Goal: Task Accomplishment & Management: Complete application form

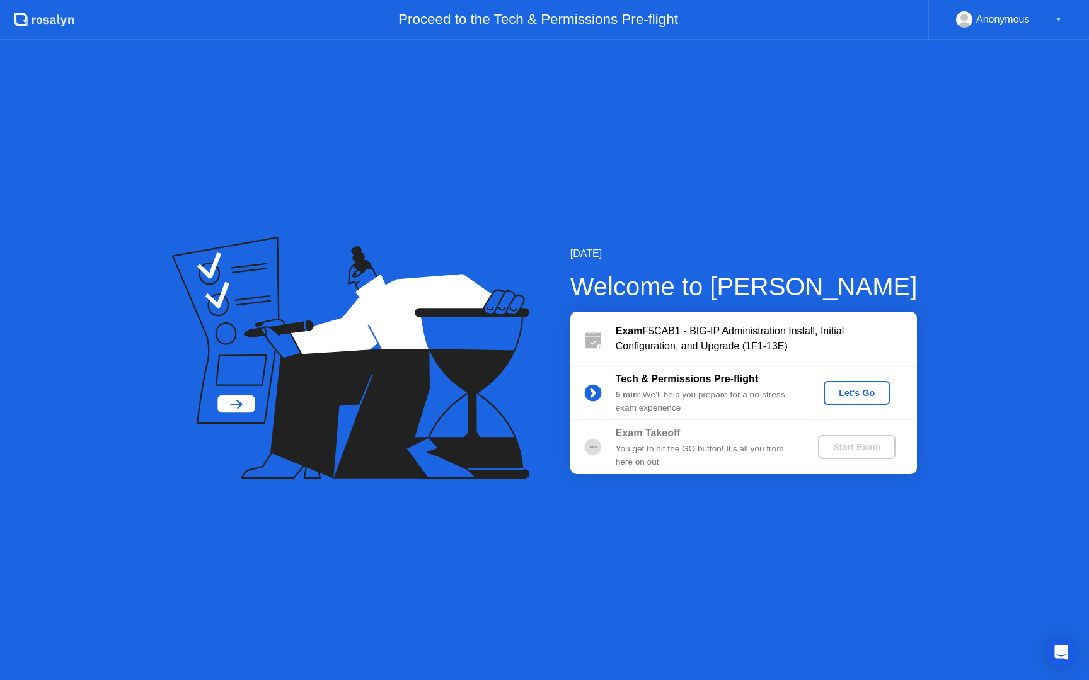
click at [842, 396] on div "Let's Go" at bounding box center [857, 393] width 56 height 10
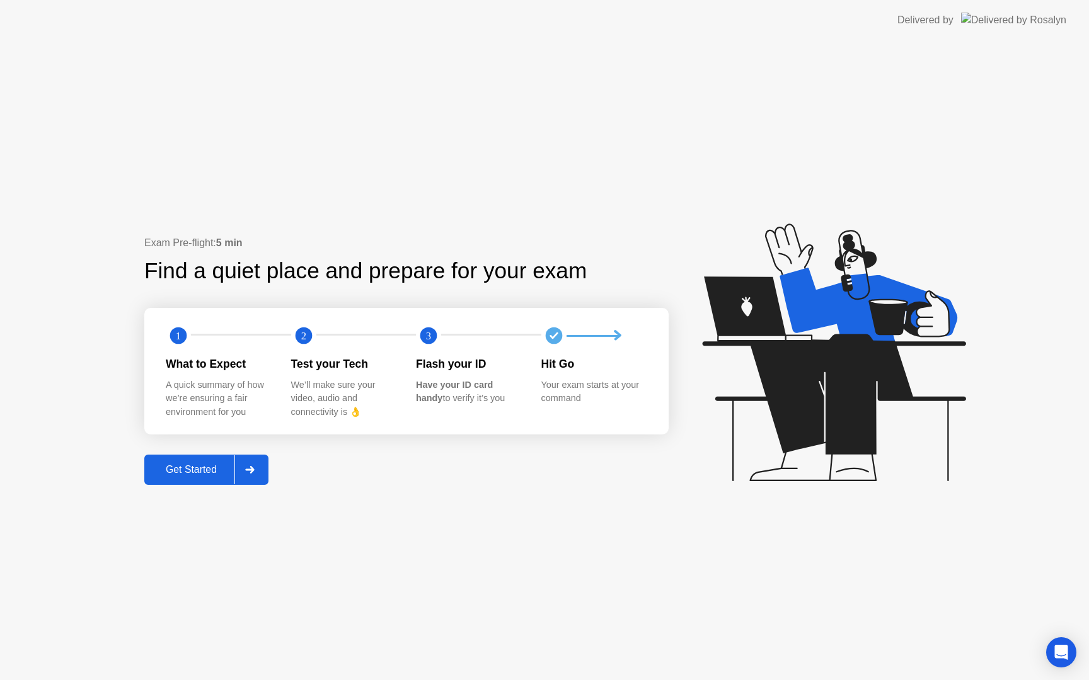
click at [202, 473] on div "Get Started" at bounding box center [191, 469] width 86 height 11
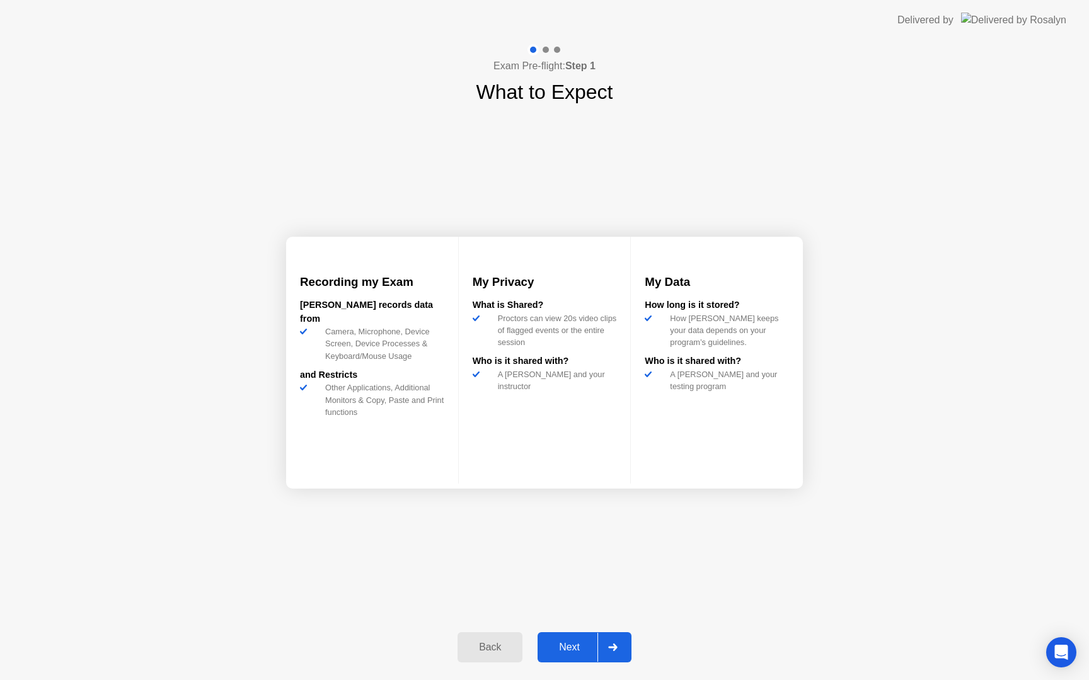
click at [576, 647] on div "Next" at bounding box center [569, 647] width 56 height 11
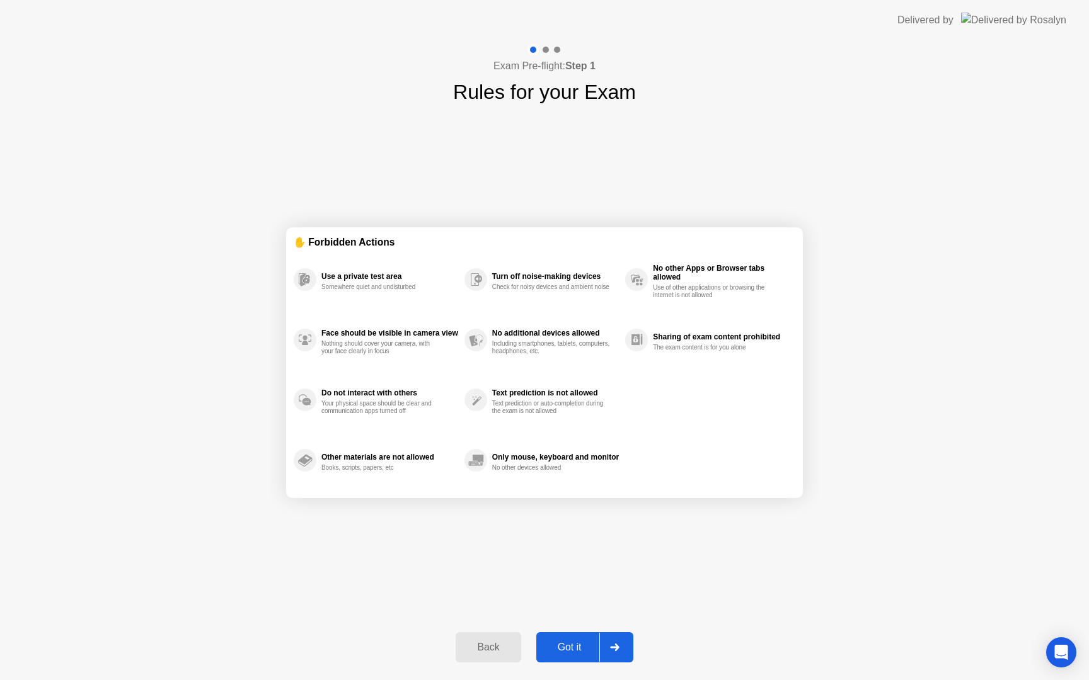
click at [297, 244] on div "✋ Forbidden Actions" at bounding box center [545, 242] width 502 height 14
click at [335, 290] on div "Somewhere quiet and undisturbed" at bounding box center [380, 288] width 119 height 8
click at [551, 648] on div "Got it" at bounding box center [569, 647] width 59 height 11
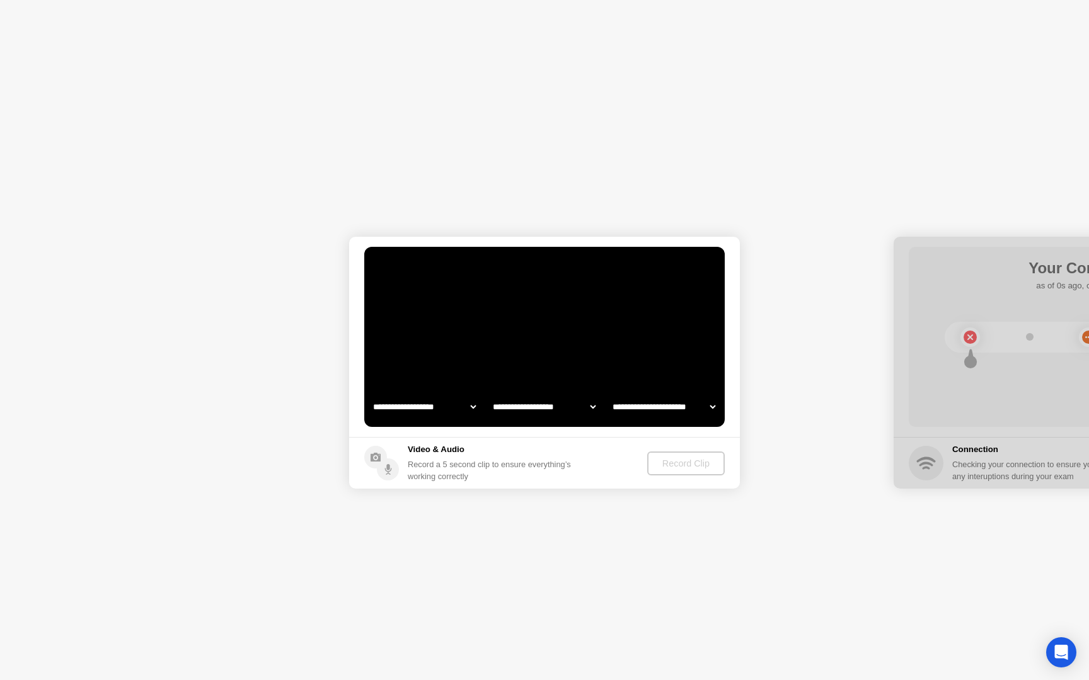
select select "**********"
select select "*******"
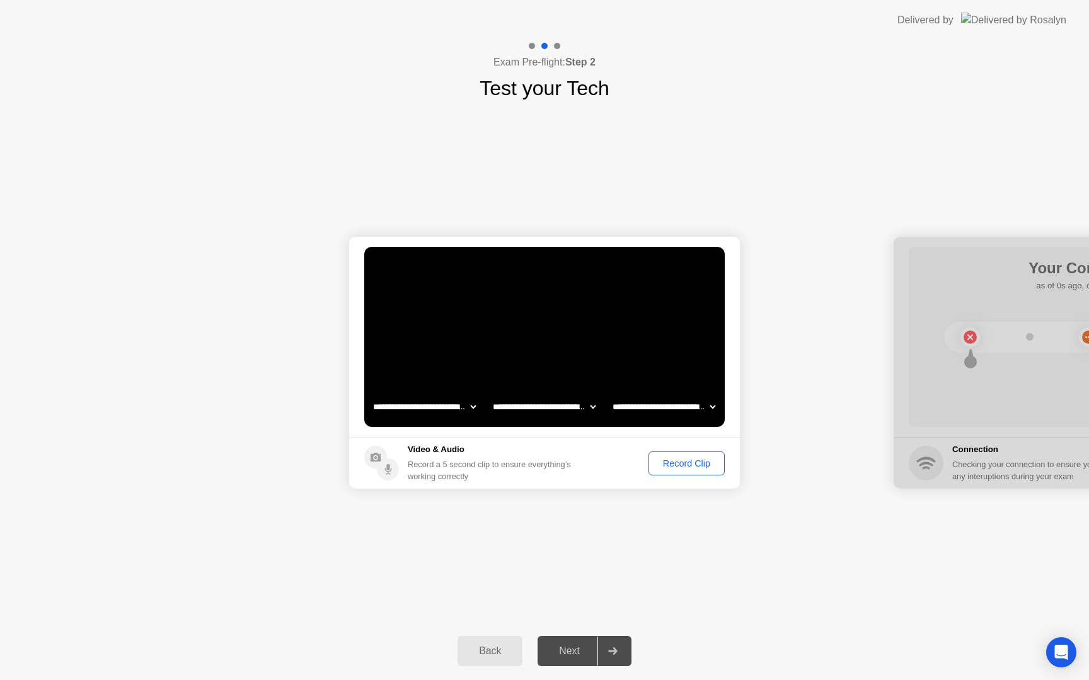
click at [672, 460] on div "Record Clip" at bounding box center [686, 464] width 67 height 10
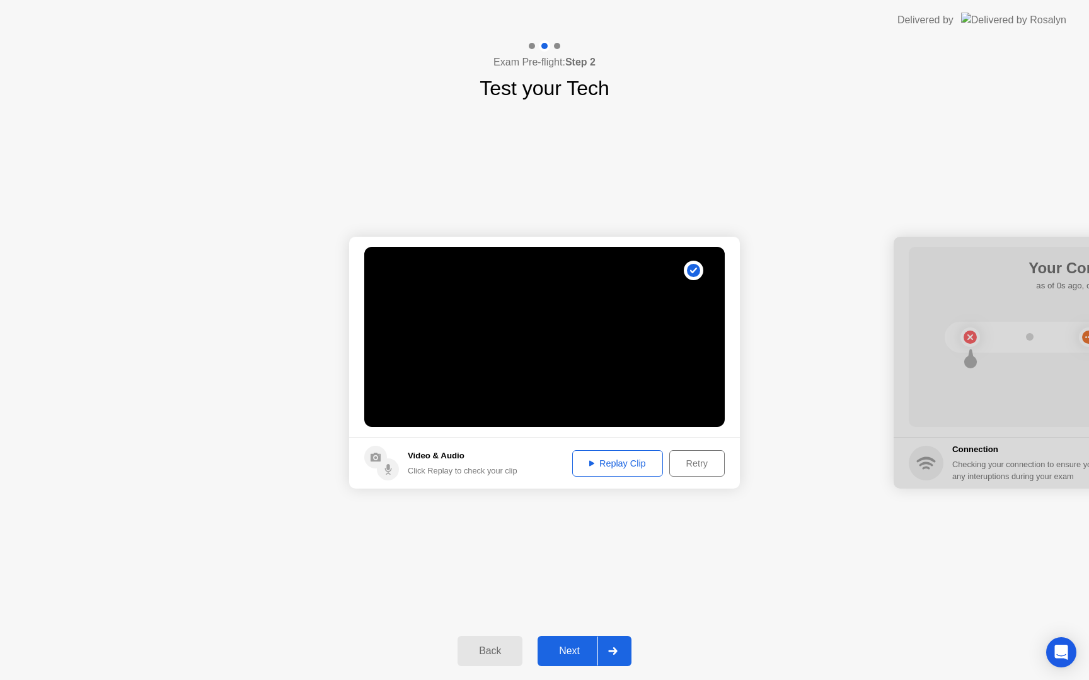
click at [647, 459] on div "Replay Clip" at bounding box center [617, 464] width 82 height 10
click at [570, 650] on div "Next" at bounding box center [569, 651] width 56 height 11
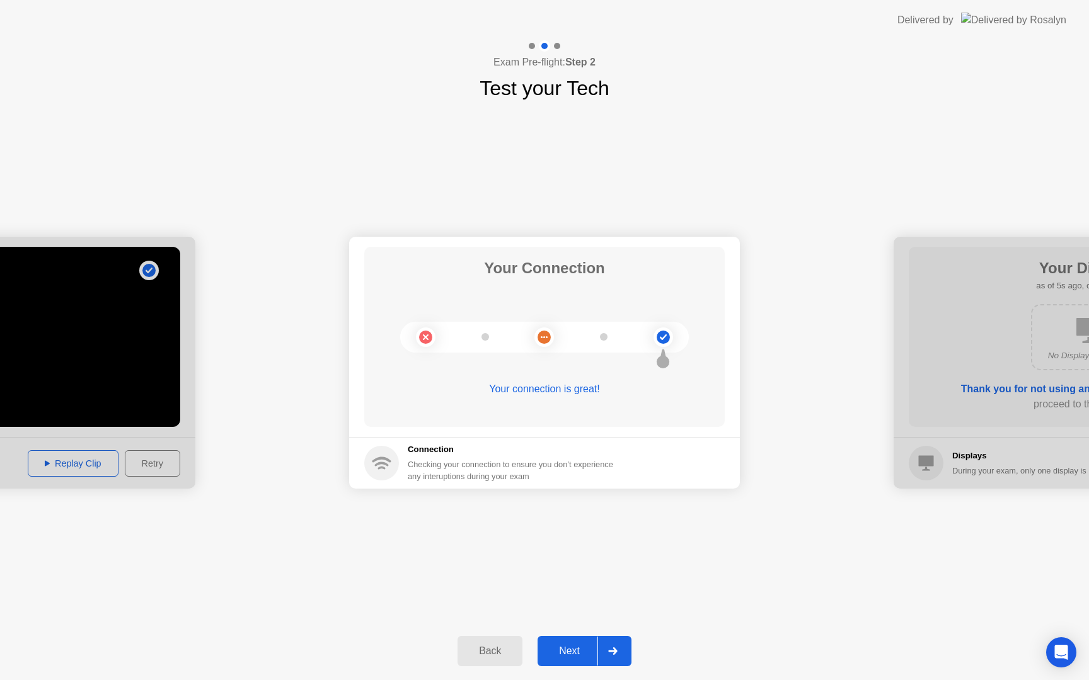
click at [571, 646] on div "Next" at bounding box center [569, 651] width 56 height 11
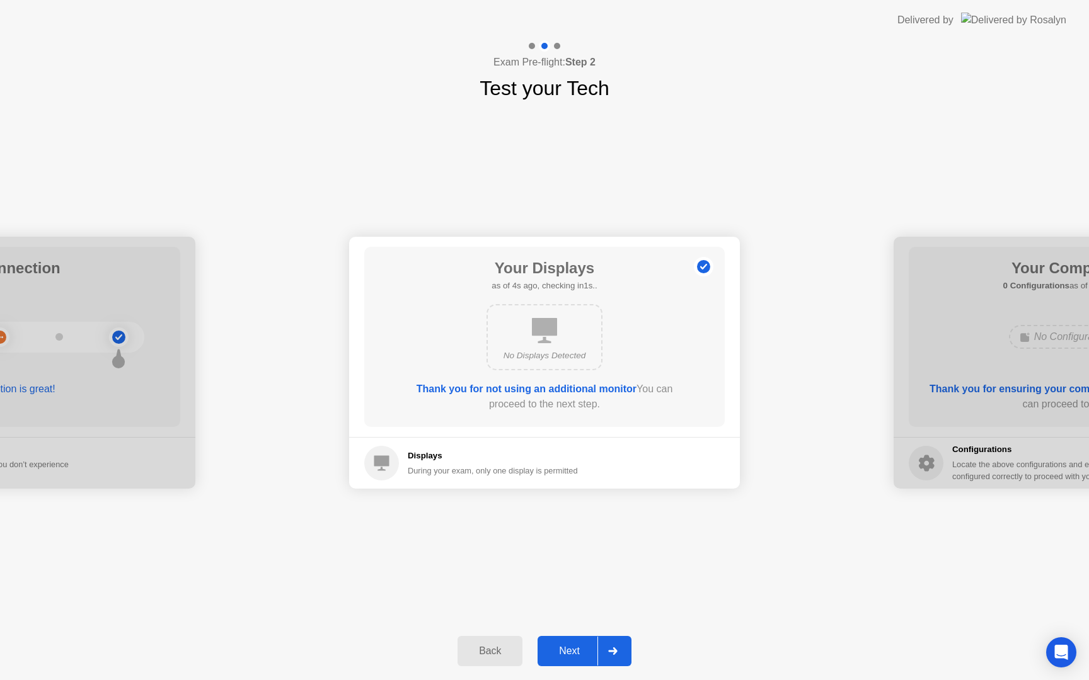
click at [574, 655] on div "Next" at bounding box center [569, 651] width 56 height 11
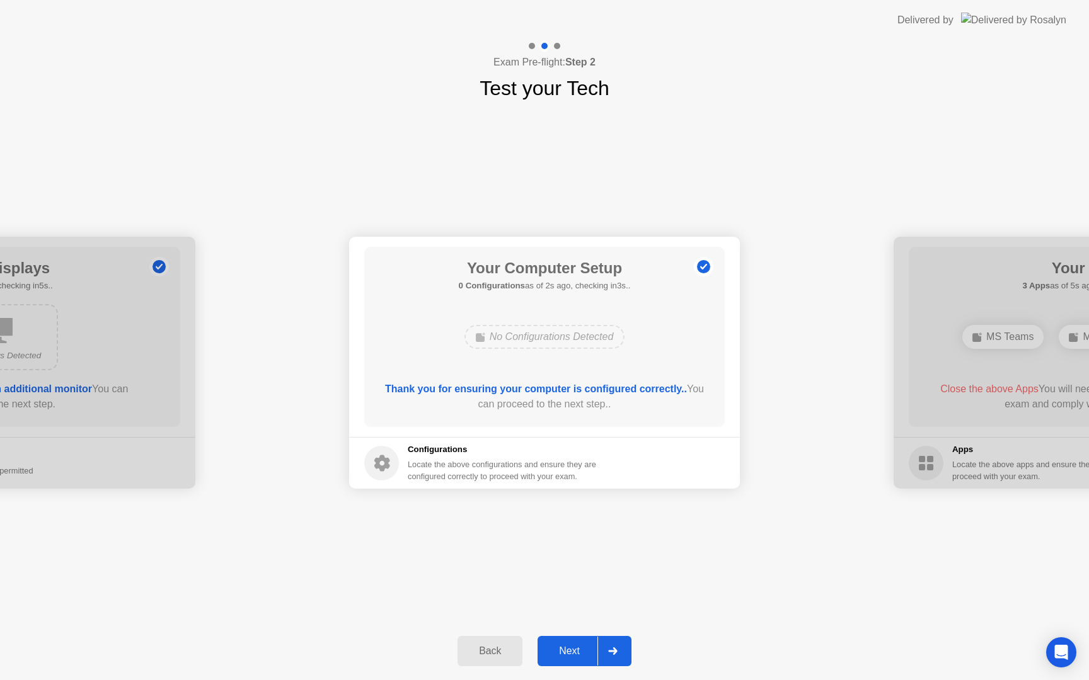
click at [584, 652] on div "Next" at bounding box center [569, 651] width 56 height 11
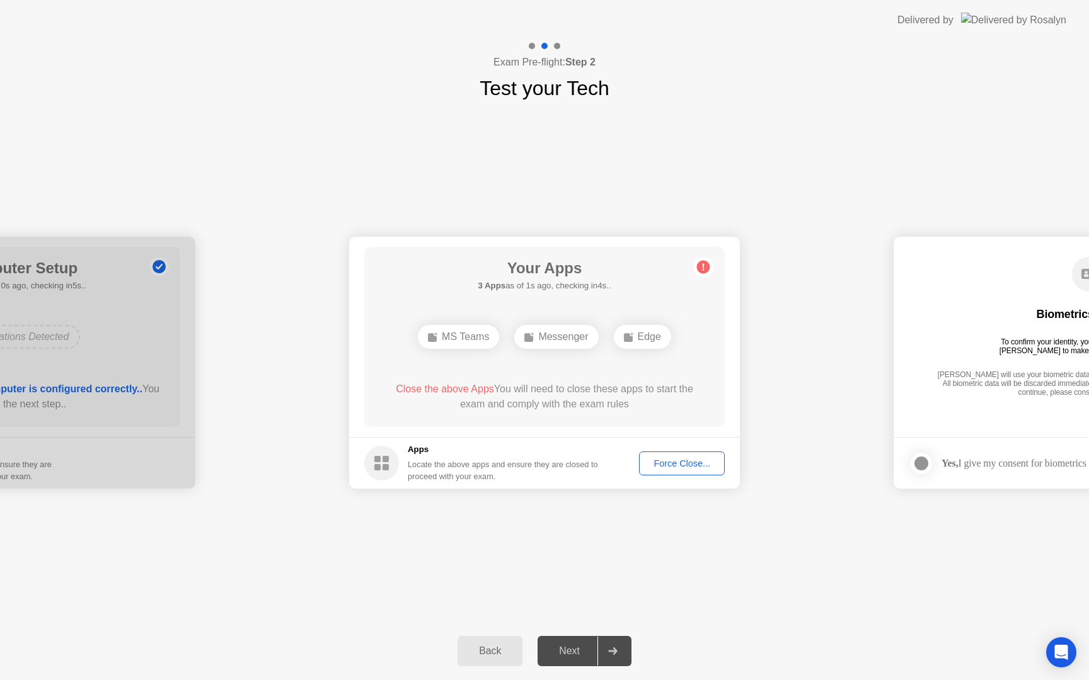
click at [675, 469] on div "Force Close..." at bounding box center [681, 464] width 77 height 10
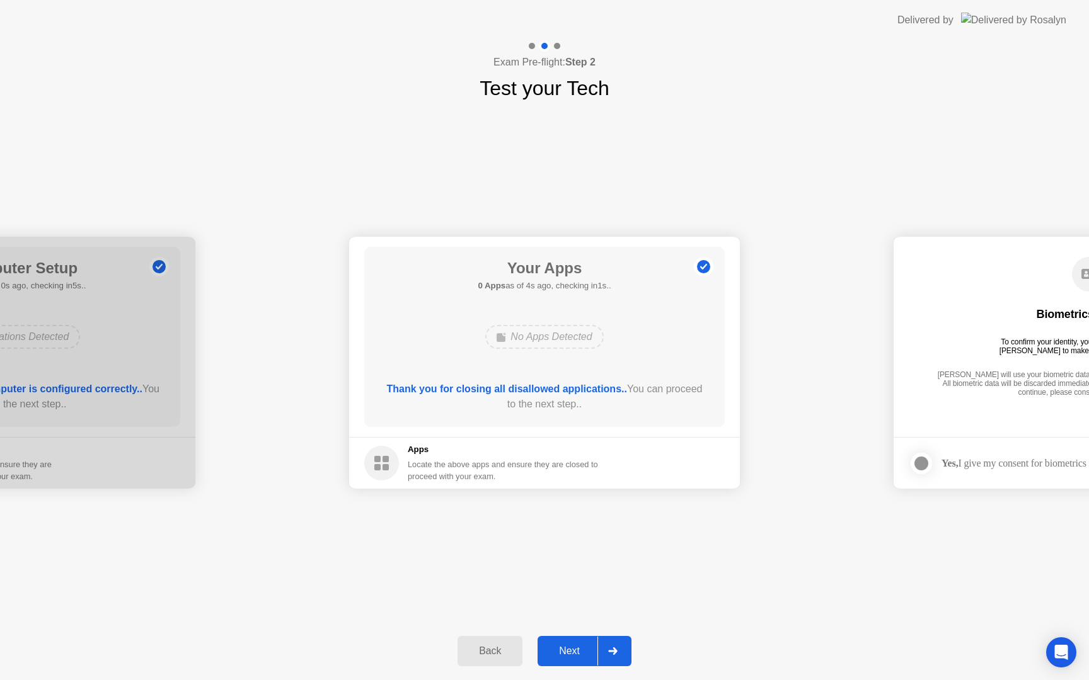
click at [558, 647] on div "Next" at bounding box center [569, 651] width 56 height 11
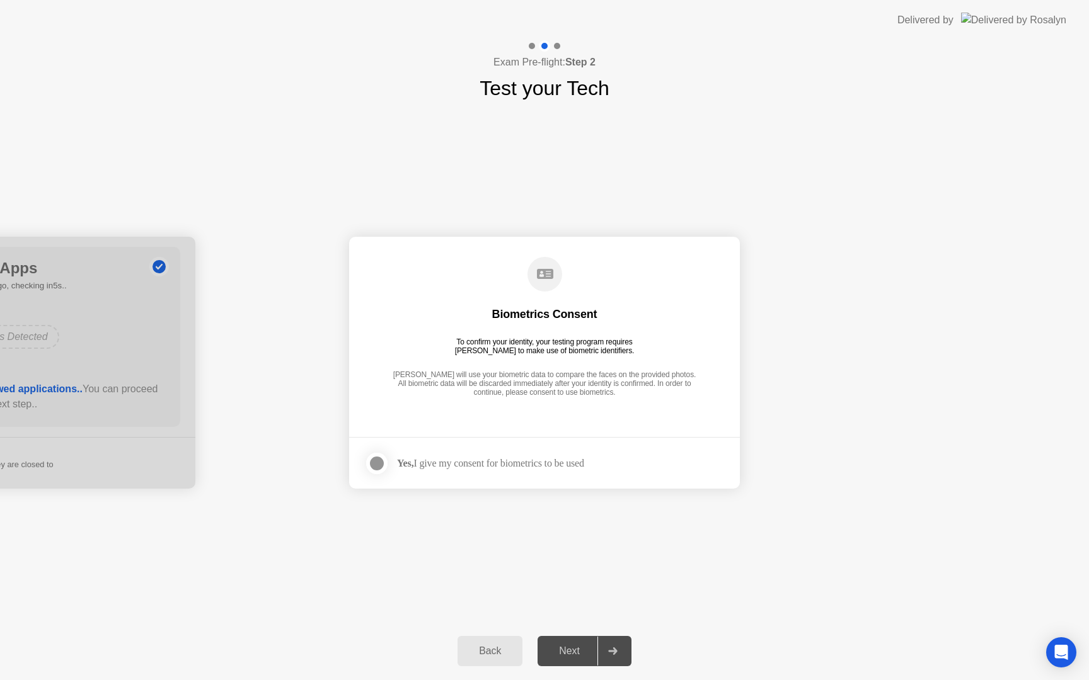
click at [406, 467] on strong "Yes," at bounding box center [405, 463] width 16 height 11
click at [381, 467] on div at bounding box center [376, 463] width 15 height 15
click at [575, 650] on div "Next" at bounding box center [569, 651] width 56 height 11
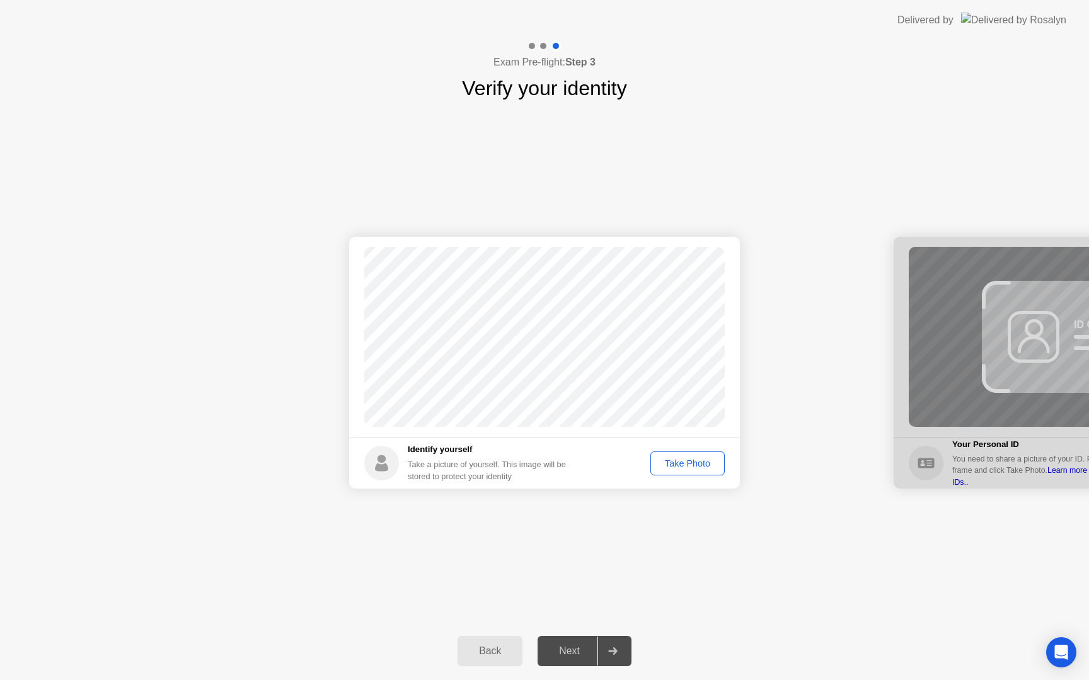
click at [677, 462] on div "Take Photo" at bounding box center [688, 464] width 66 height 10
click at [496, 657] on div "Back" at bounding box center [489, 651] width 57 height 11
select select "**********"
select select "*******"
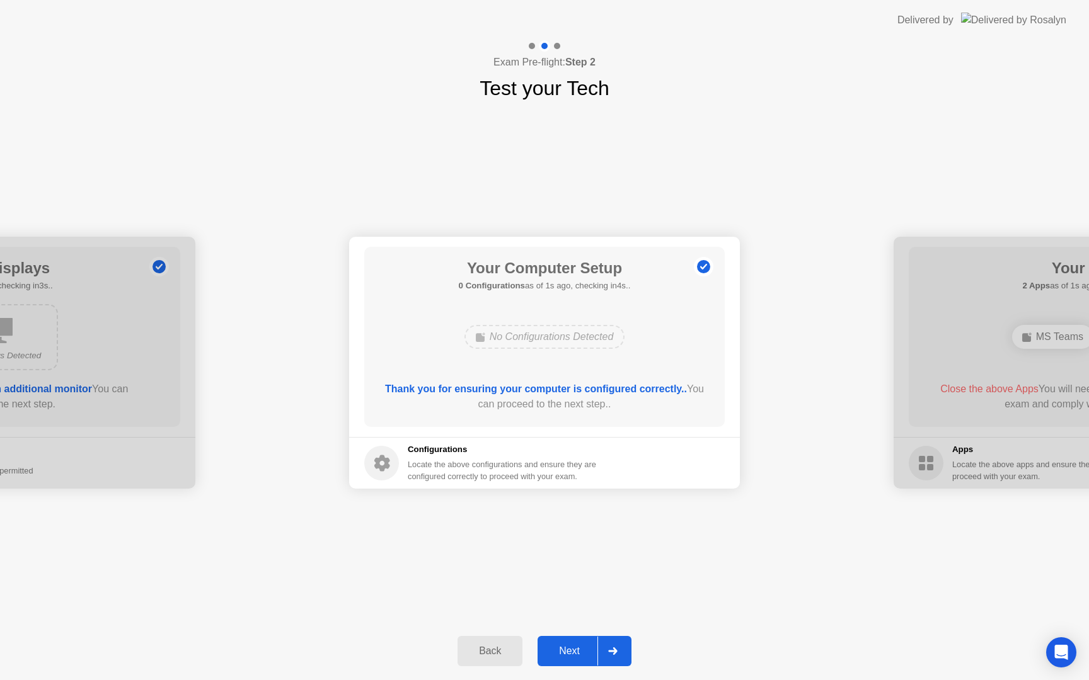
click at [570, 658] on button "Next" at bounding box center [584, 651] width 94 height 30
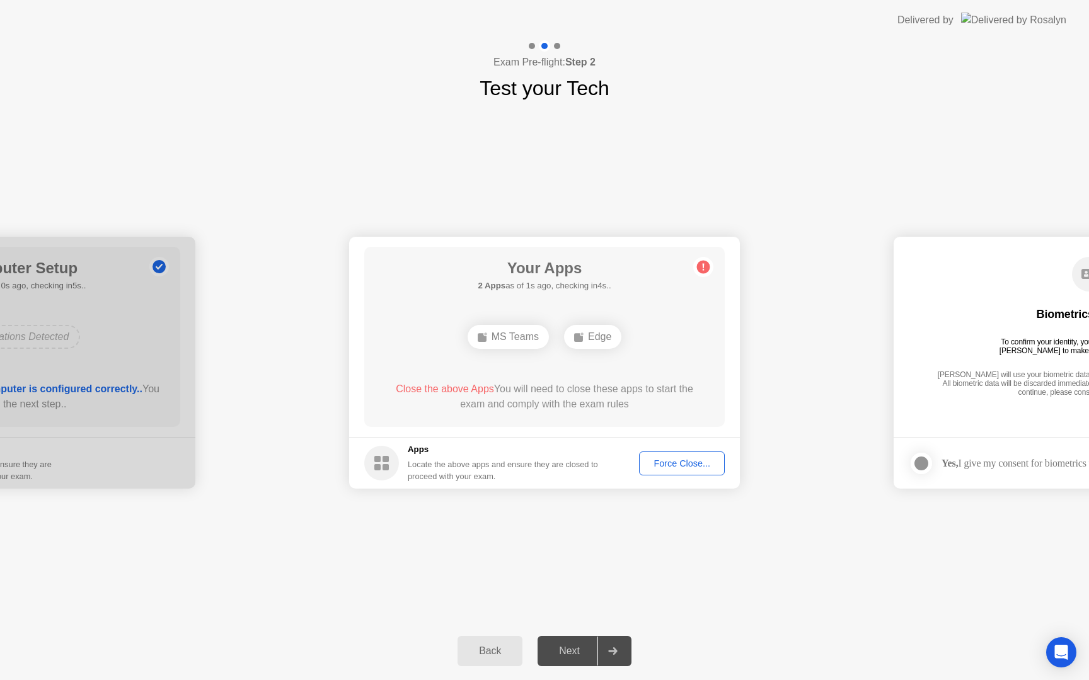
click at [658, 469] on div "Force Close..." at bounding box center [681, 464] width 77 height 10
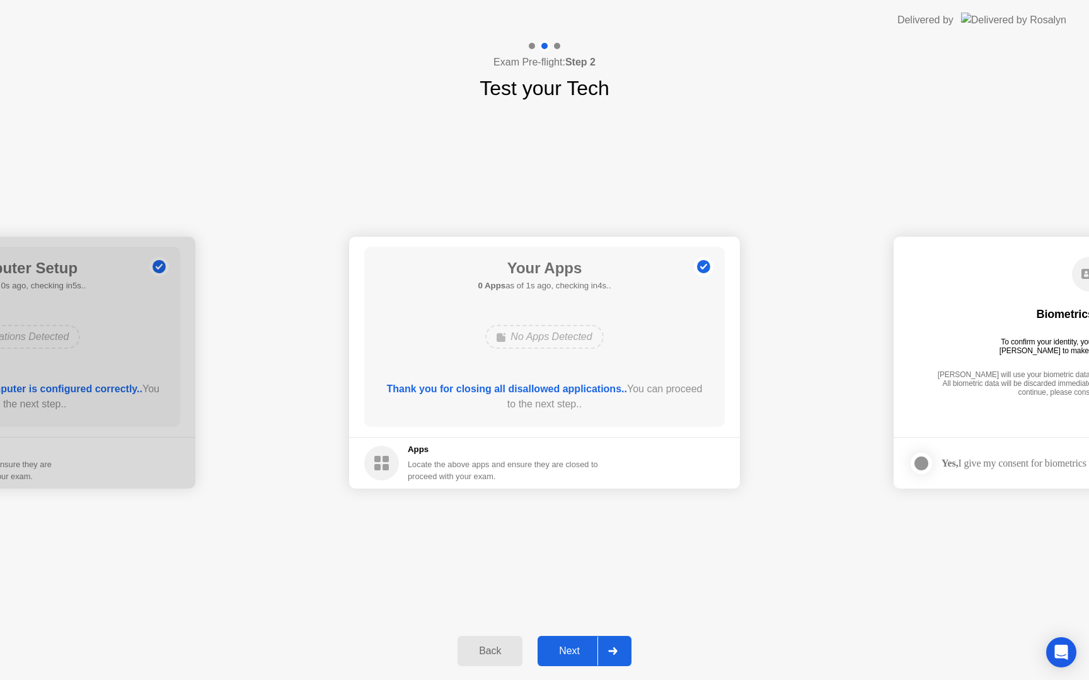
click at [578, 641] on button "Next" at bounding box center [584, 651] width 94 height 30
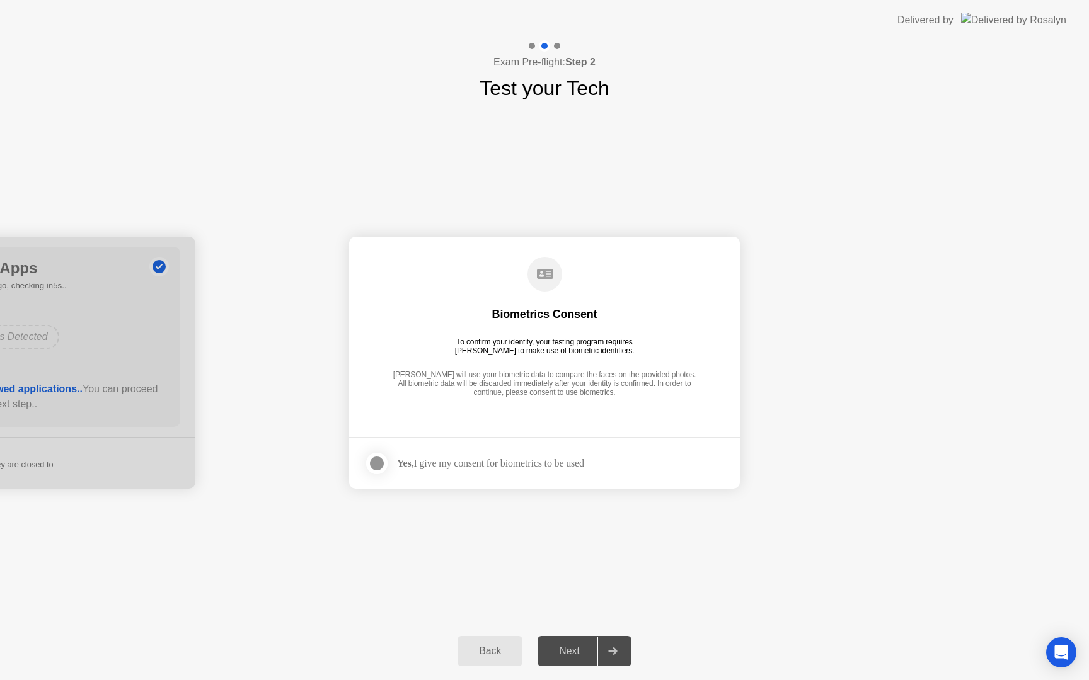
click at [380, 471] on div at bounding box center [376, 463] width 15 height 15
click at [561, 638] on button "Next" at bounding box center [584, 651] width 94 height 30
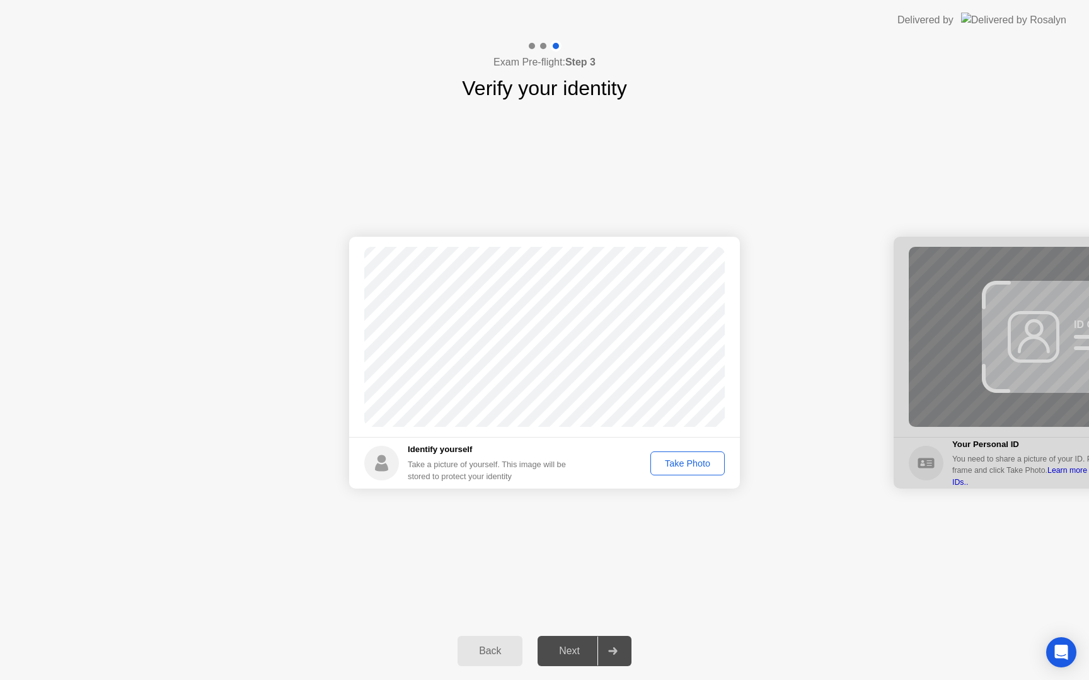
click at [695, 467] on div "Take Photo" at bounding box center [688, 464] width 66 height 10
click at [582, 650] on div "Next" at bounding box center [569, 651] width 56 height 11
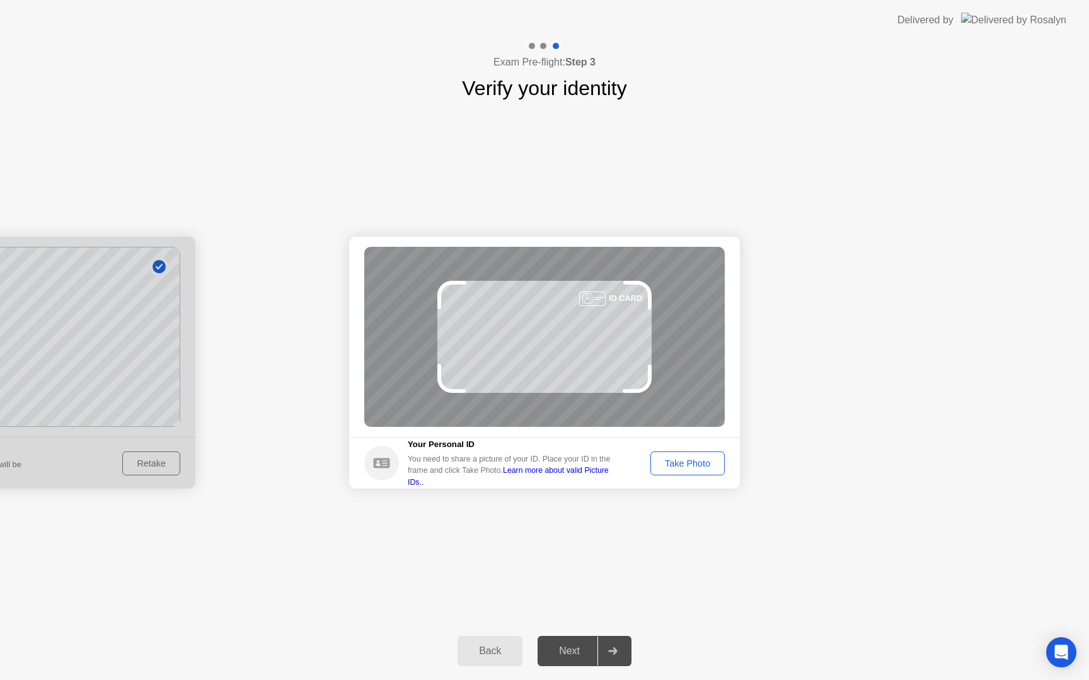
click at [689, 467] on div "Take Photo" at bounding box center [688, 464] width 66 height 10
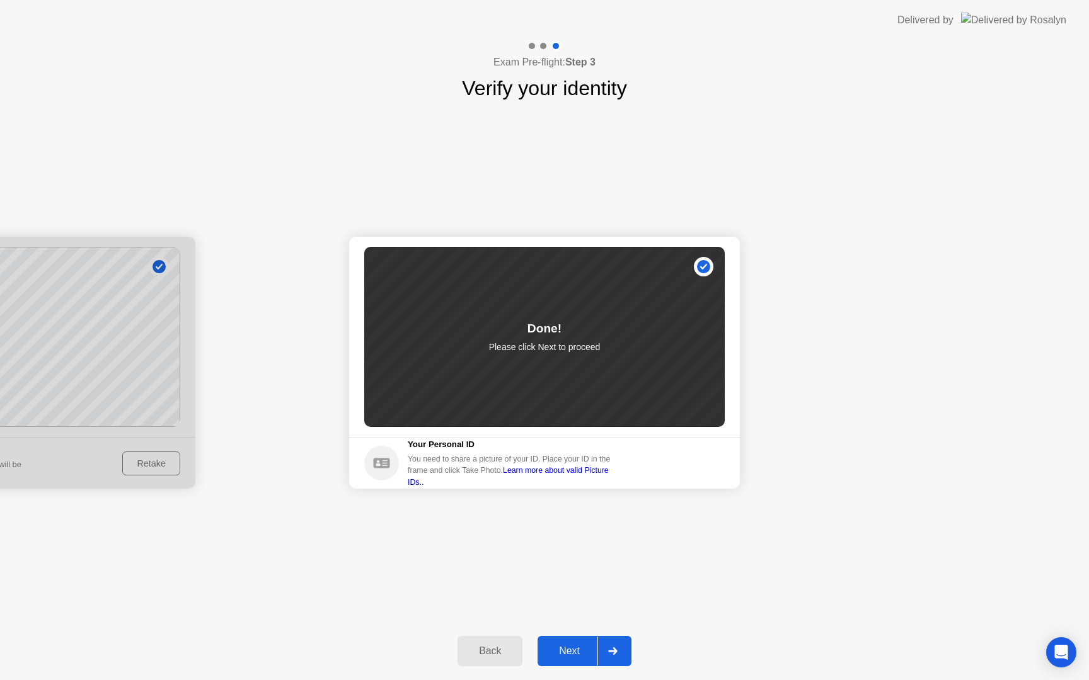
click at [576, 649] on div "Next" at bounding box center [569, 651] width 56 height 11
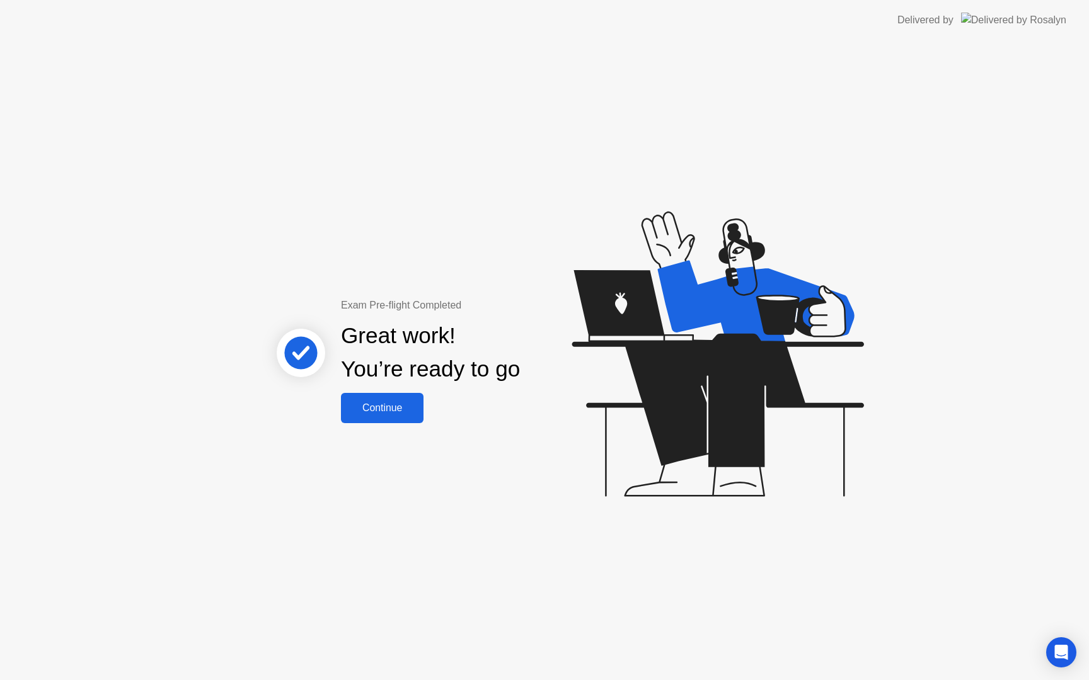
click at [369, 410] on div "Continue" at bounding box center [382, 408] width 75 height 11
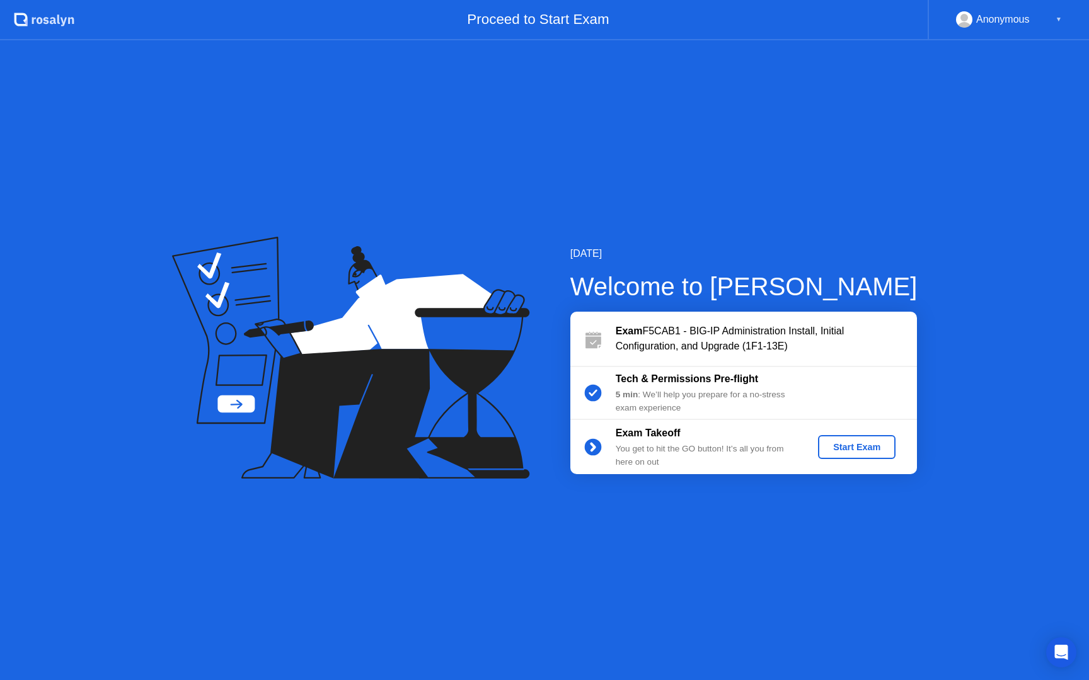
click at [867, 449] on div "Start Exam" at bounding box center [856, 447] width 67 height 10
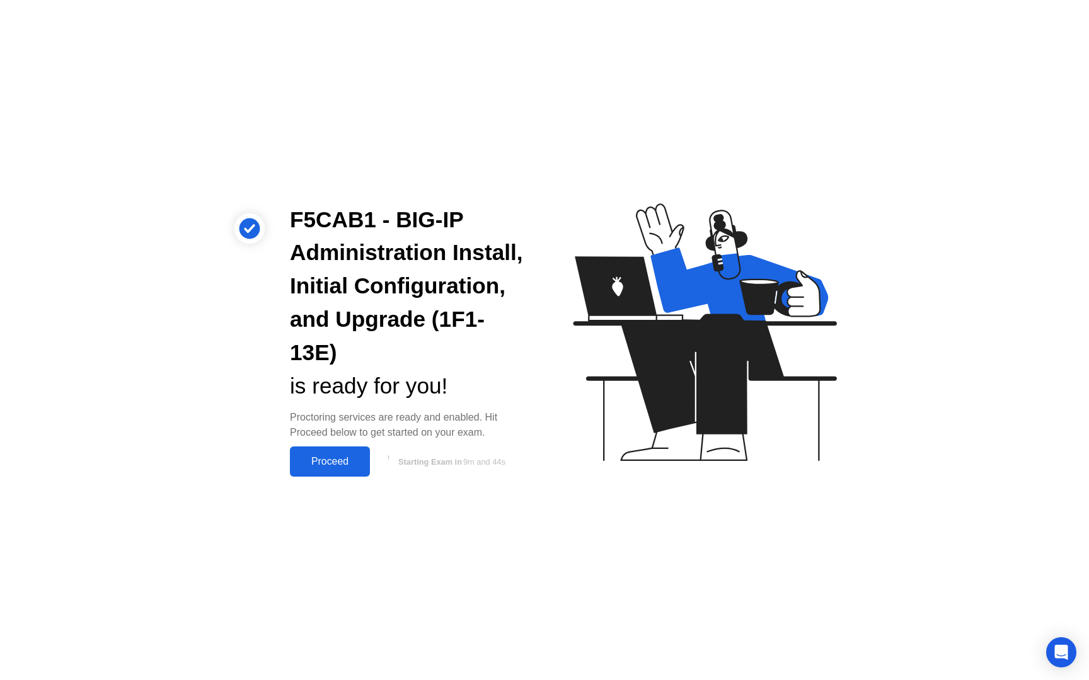
click at [357, 464] on div "Proceed" at bounding box center [330, 461] width 72 height 11
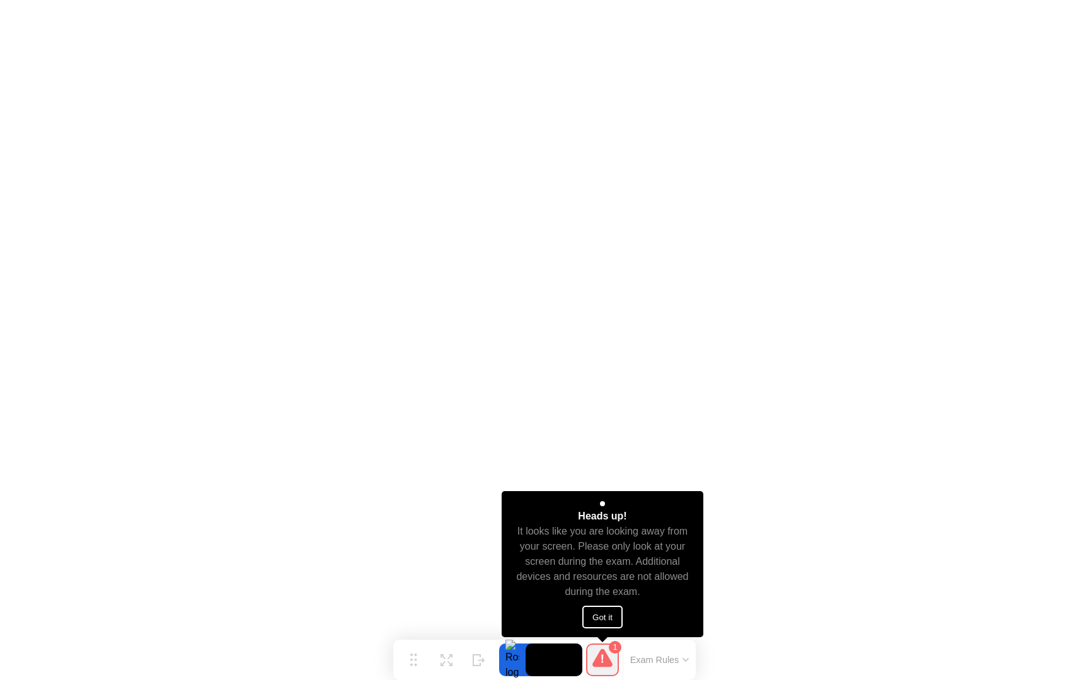
click at [604, 619] on button "Got it" at bounding box center [602, 617] width 40 height 23
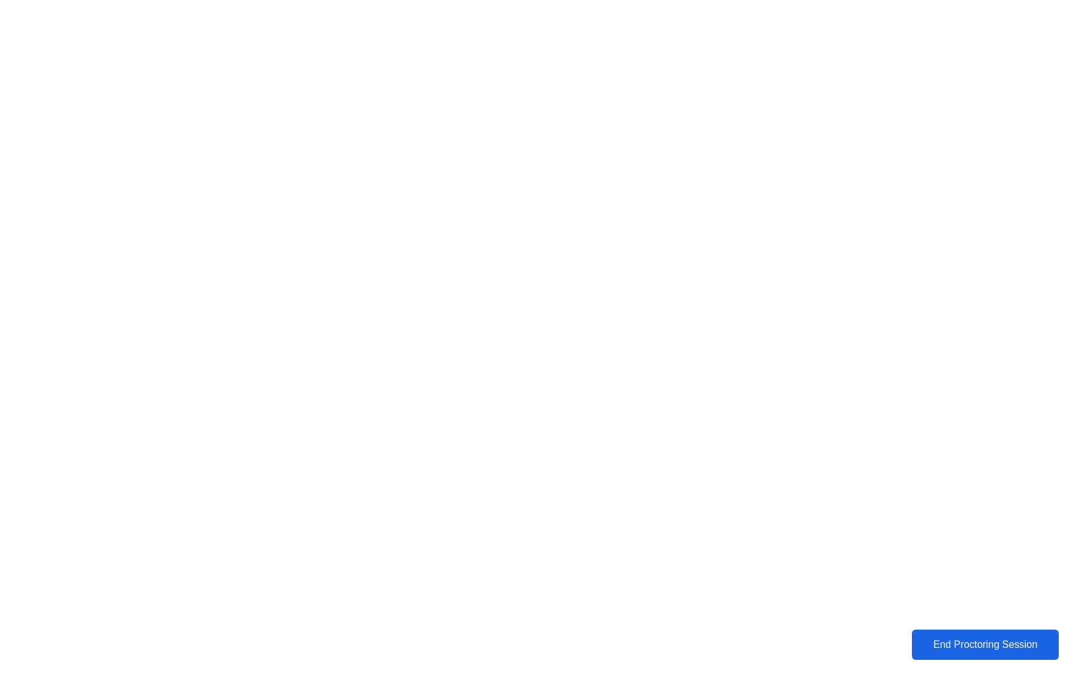
click at [958, 646] on div "End Proctoring Session" at bounding box center [984, 644] width 139 height 11
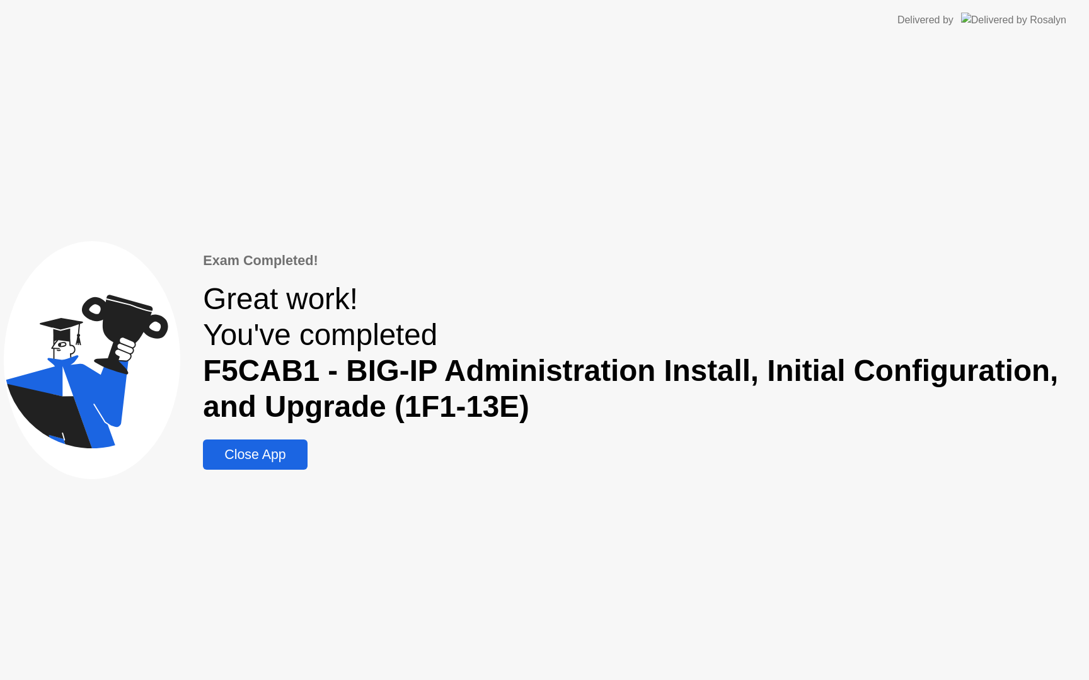
click at [268, 452] on div "Close App" at bounding box center [255, 455] width 96 height 16
